Goal: Use online tool/utility: Utilize a website feature to perform a specific function

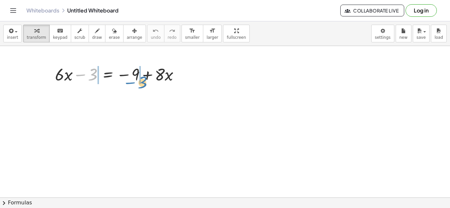
drag, startPoint x: 82, startPoint y: 75, endPoint x: 133, endPoint y: 82, distance: 51.6
click at [133, 82] on div at bounding box center [120, 74] width 136 height 22
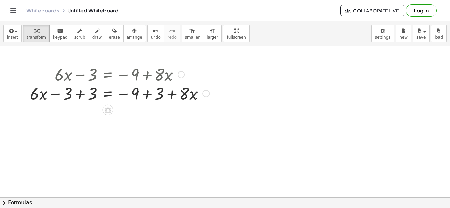
click at [129, 77] on div at bounding box center [120, 74] width 186 height 22
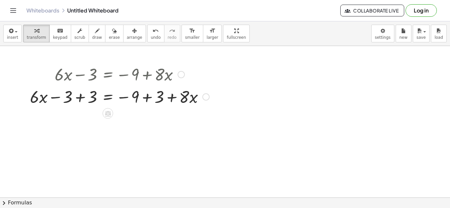
click at [139, 97] on div at bounding box center [120, 96] width 186 height 22
click at [77, 96] on div at bounding box center [120, 96] width 186 height 22
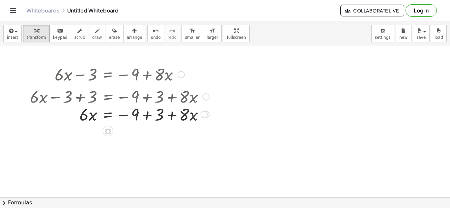
click at [148, 98] on div at bounding box center [120, 96] width 186 height 22
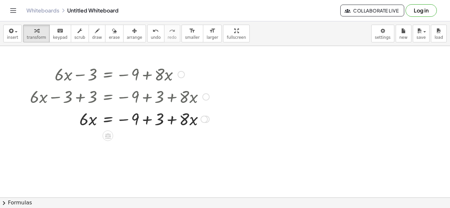
click at [148, 123] on div at bounding box center [120, 119] width 186 height 22
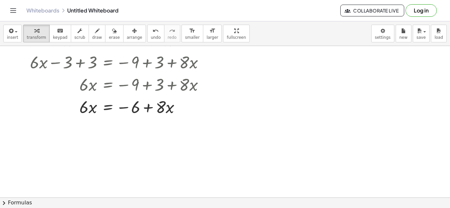
scroll to position [33, 0]
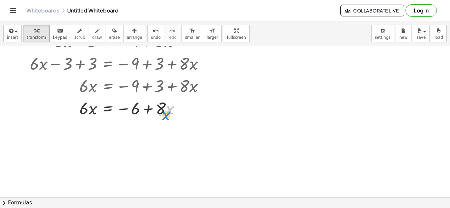
click at [165, 108] on div at bounding box center [120, 108] width 186 height 22
drag, startPoint x: 161, startPoint y: 108, endPoint x: 159, endPoint y: 111, distance: 4.3
click at [159, 111] on div at bounding box center [120, 108] width 186 height 22
drag, startPoint x: 165, startPoint y: 110, endPoint x: 166, endPoint y: 113, distance: 3.4
click at [166, 113] on div at bounding box center [120, 108] width 186 height 22
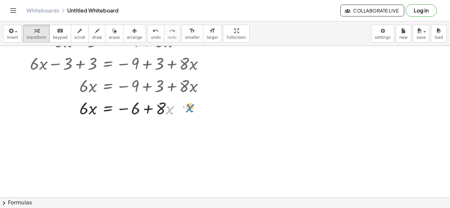
drag, startPoint x: 168, startPoint y: 110, endPoint x: 189, endPoint y: 107, distance: 20.9
click at [189, 107] on div at bounding box center [120, 108] width 186 height 22
drag, startPoint x: 164, startPoint y: 106, endPoint x: 61, endPoint y: 107, distance: 103.4
click at [61, 107] on div at bounding box center [120, 108] width 186 height 22
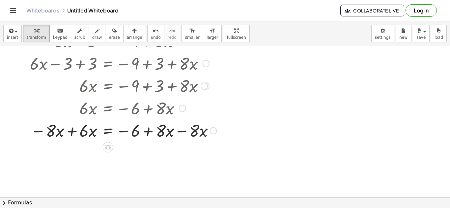
click at [194, 128] on div at bounding box center [123, 130] width 193 height 22
click at [170, 134] on div at bounding box center [123, 130] width 193 height 22
click at [55, 130] on div at bounding box center [123, 130] width 193 height 22
click at [79, 137] on div at bounding box center [123, 130] width 193 height 22
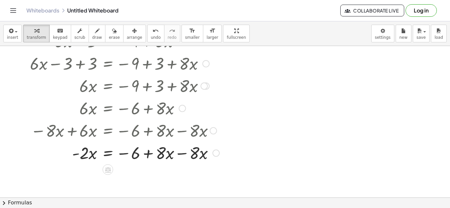
click at [180, 156] on div at bounding box center [125, 153] width 196 height 22
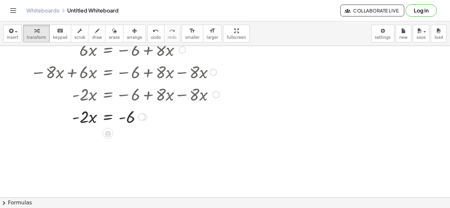
scroll to position [93, 0]
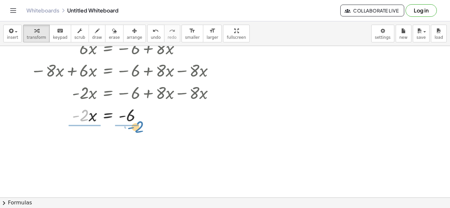
drag, startPoint x: 85, startPoint y: 116, endPoint x: 140, endPoint y: 128, distance: 56.6
click at [140, 128] on div "+ · 6 · x − 3 = − 9 + · 8 · x + · 6 · x − 3 + 3 = − 9 + 3 + · 8 · x + · 6 · x +…" at bounding box center [225, 105] width 450 height 304
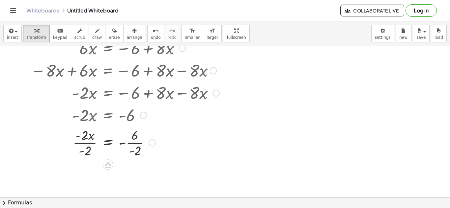
click at [135, 145] on div at bounding box center [125, 142] width 196 height 33
click at [85, 144] on div at bounding box center [125, 142] width 196 height 33
click at [132, 177] on div at bounding box center [125, 176] width 196 height 22
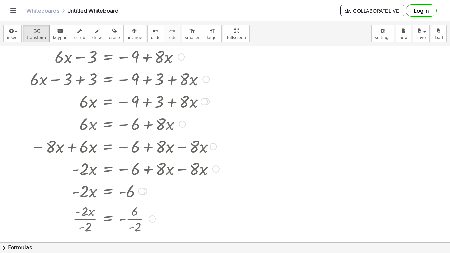
scroll to position [0, 0]
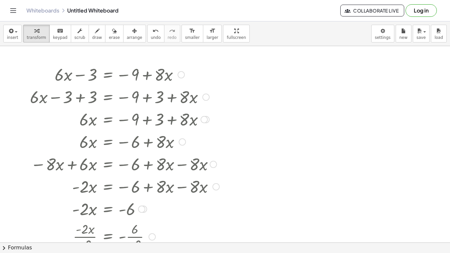
click at [141, 140] on div at bounding box center [125, 141] width 196 height 22
drag, startPoint x: 127, startPoint y: 75, endPoint x: 127, endPoint y: 72, distance: 3.4
click at [127, 72] on div at bounding box center [125, 74] width 196 height 22
click at [226, 32] on div "button" at bounding box center [235, 31] width 19 height 8
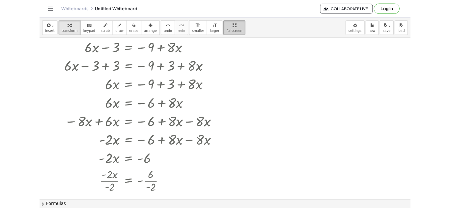
scroll to position [15, 0]
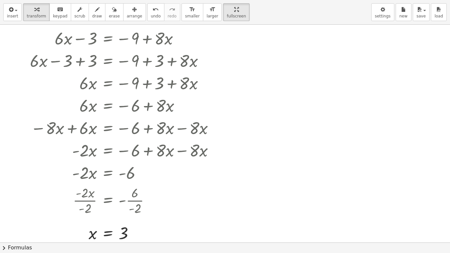
click at [289, 102] on div at bounding box center [225, 227] width 450 height 435
